Goal: Transaction & Acquisition: Download file/media

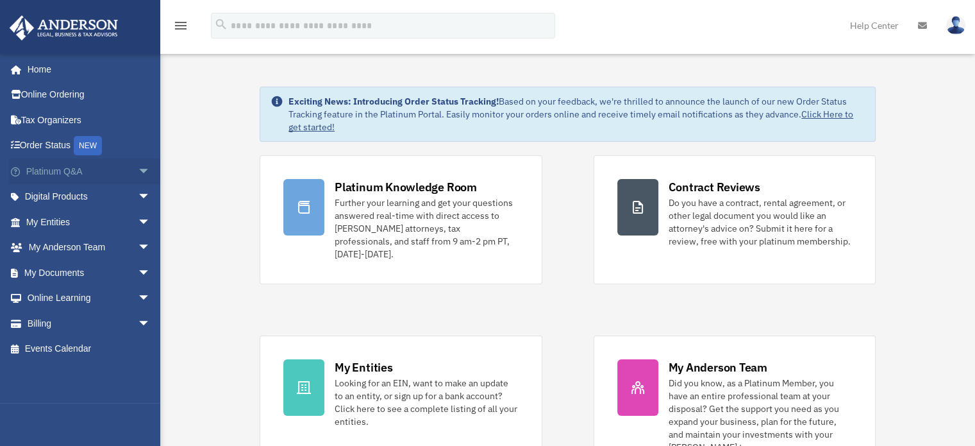
click at [138, 171] on span "arrow_drop_down" at bounding box center [151, 171] width 26 height 26
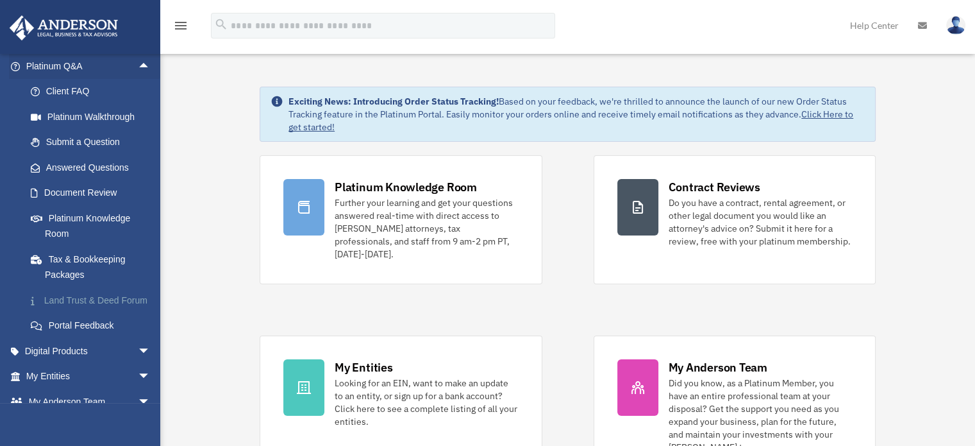
scroll to position [128, 0]
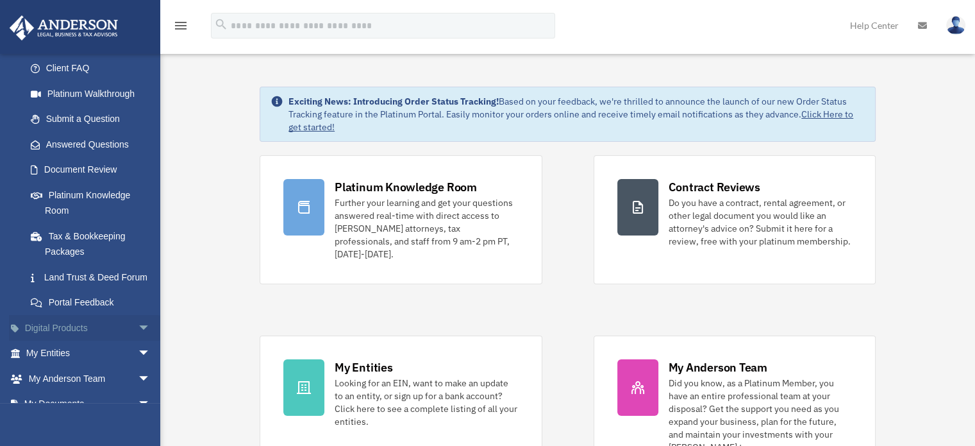
click at [138, 341] on span "arrow_drop_down" at bounding box center [151, 328] width 26 height 26
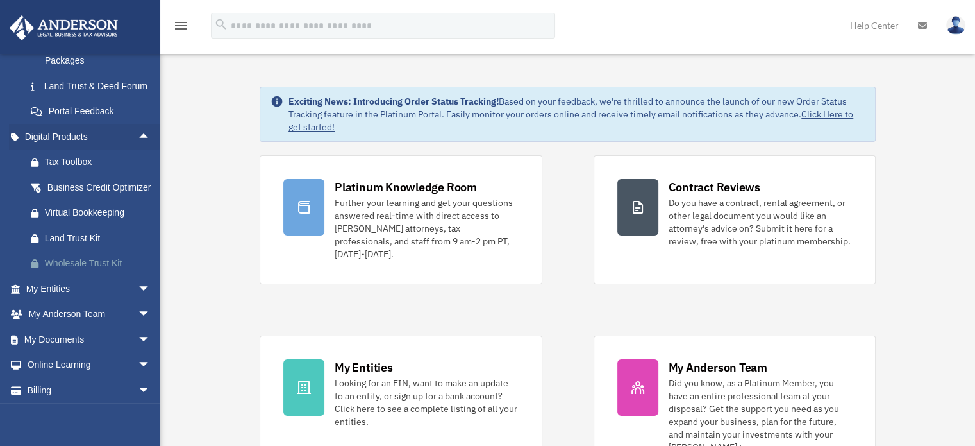
scroll to position [321, 0]
click at [138, 351] on span "arrow_drop_down" at bounding box center [151, 338] width 26 height 26
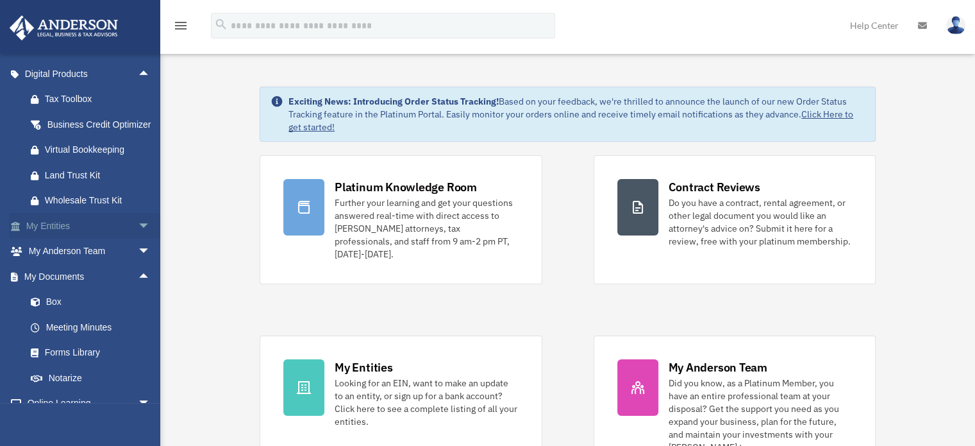
scroll to position [480, 0]
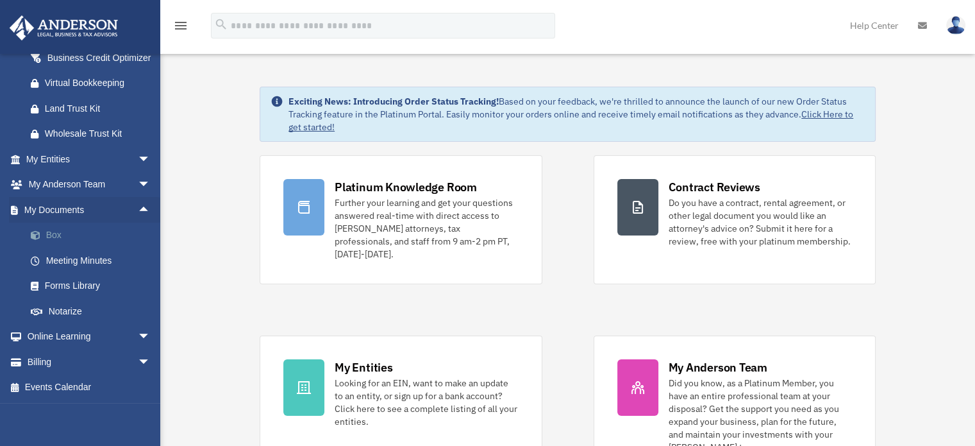
click at [53, 240] on link "Box" at bounding box center [94, 236] width 152 height 26
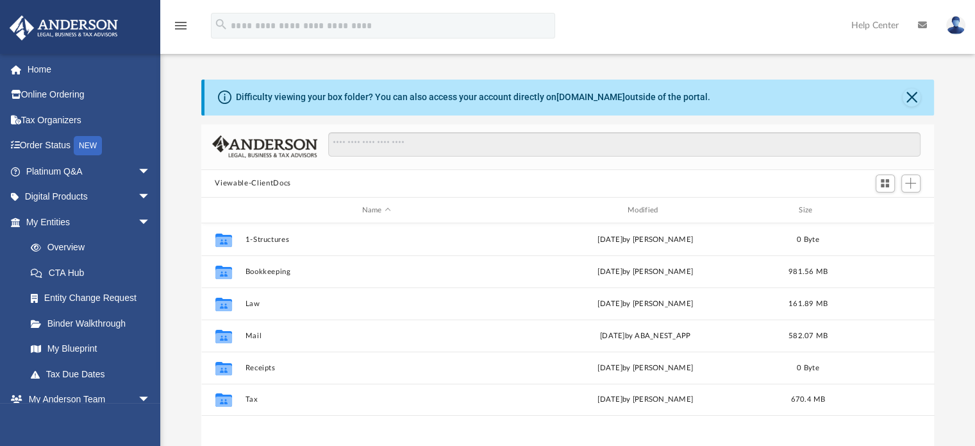
scroll to position [281, 723]
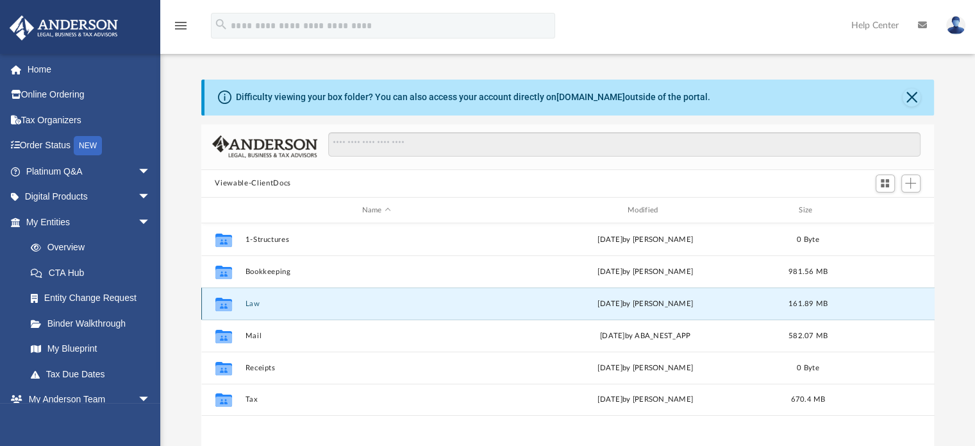
click at [252, 306] on button "Law" at bounding box center [376, 303] width 263 height 8
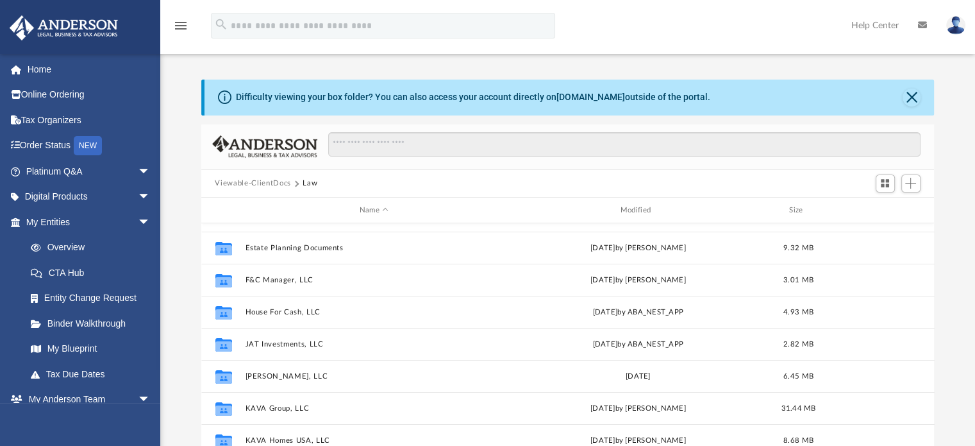
scroll to position [128, 0]
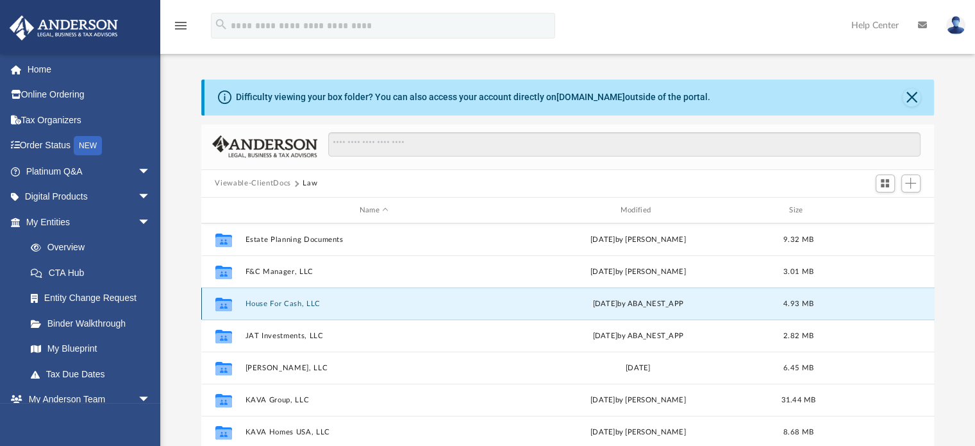
click at [285, 305] on button "House For Cash, LLC" at bounding box center [374, 303] width 258 height 8
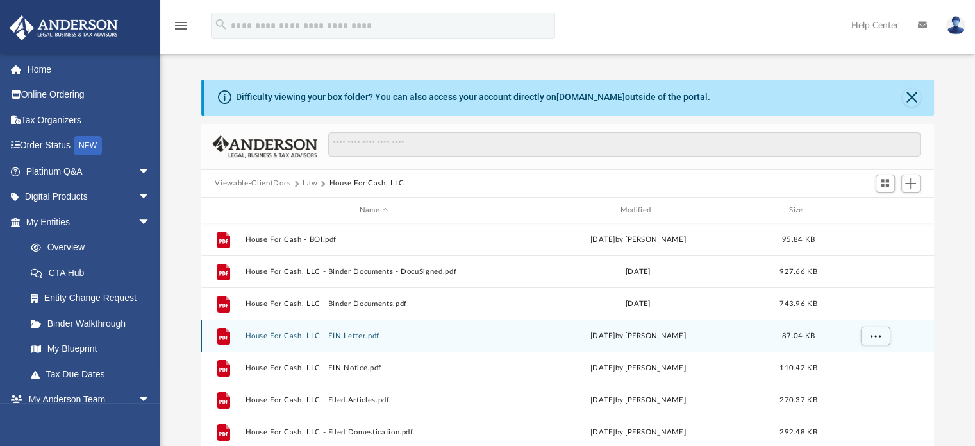
scroll to position [119, 0]
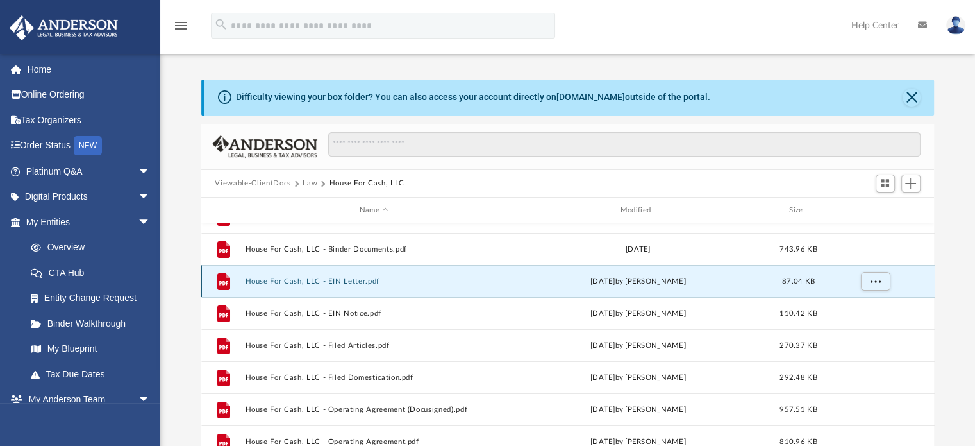
click at [354, 281] on button "House For Cash, LLC - EIN Letter.pdf" at bounding box center [374, 281] width 258 height 8
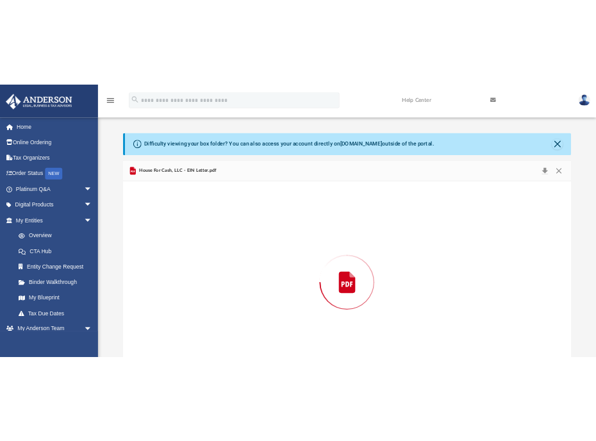
scroll to position [43, 0]
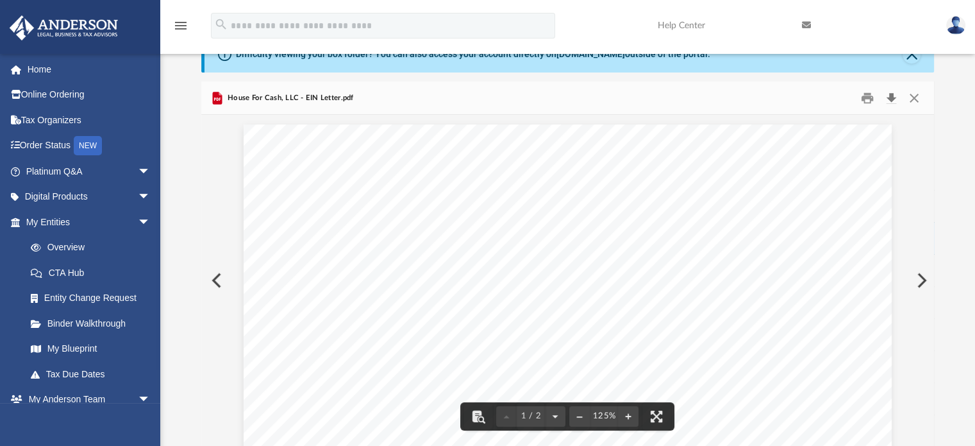
click at [895, 96] on button "Download" at bounding box center [891, 98] width 23 height 20
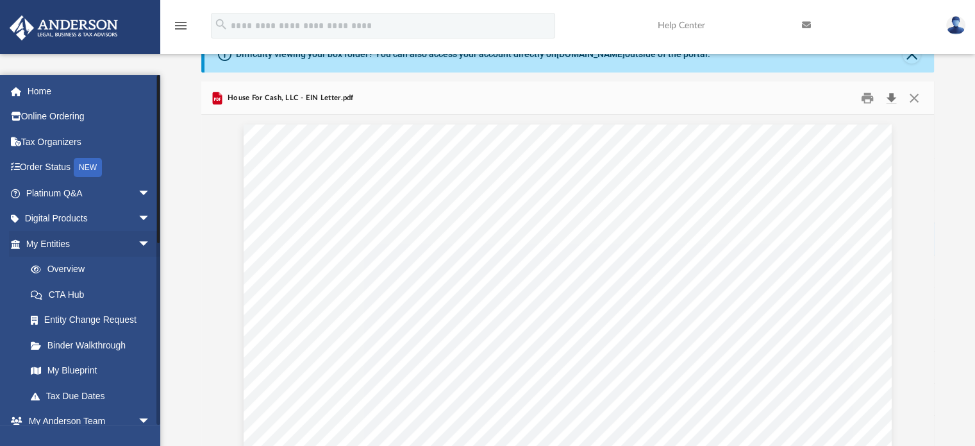
scroll to position [0, 0]
